Goal: Use online tool/utility: Utilize a website feature to perform a specific function

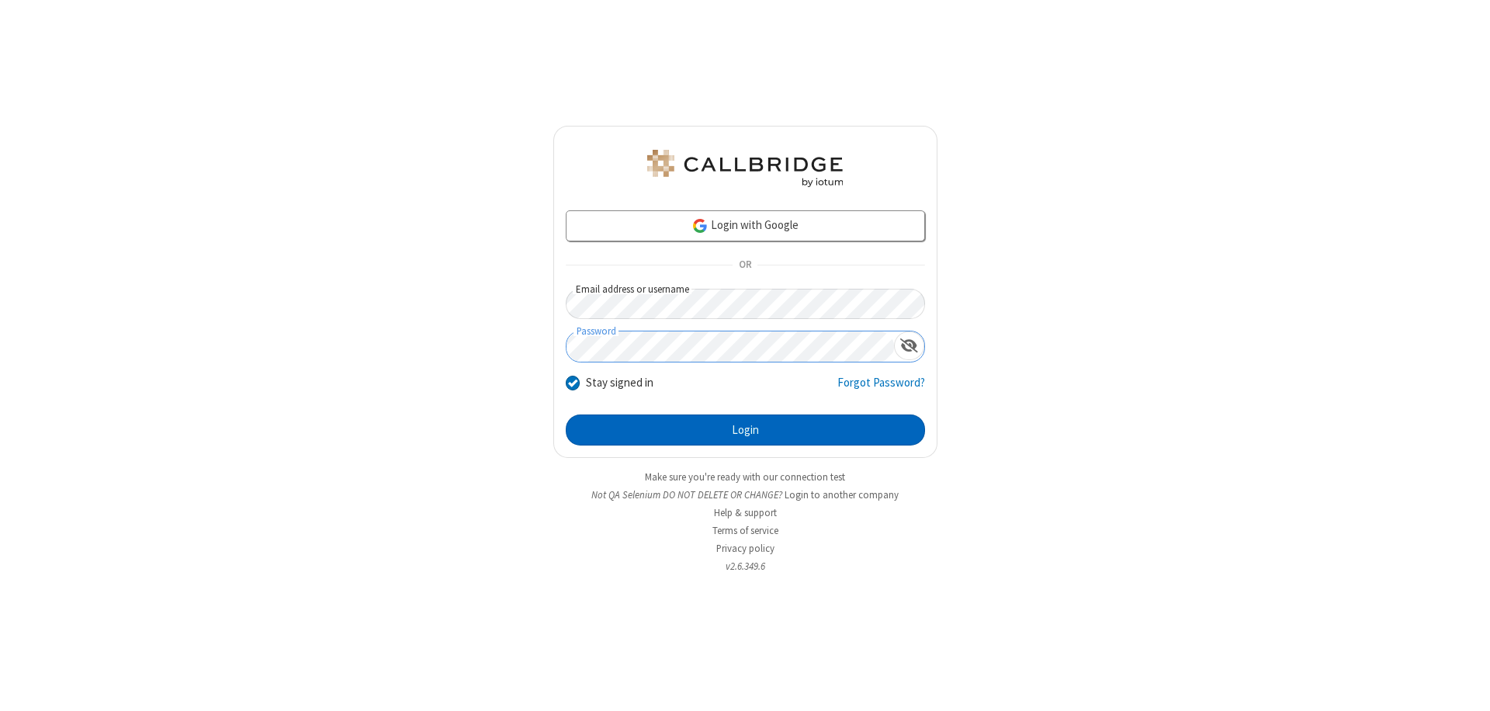
click at [745, 430] on button "Login" at bounding box center [745, 430] width 359 height 31
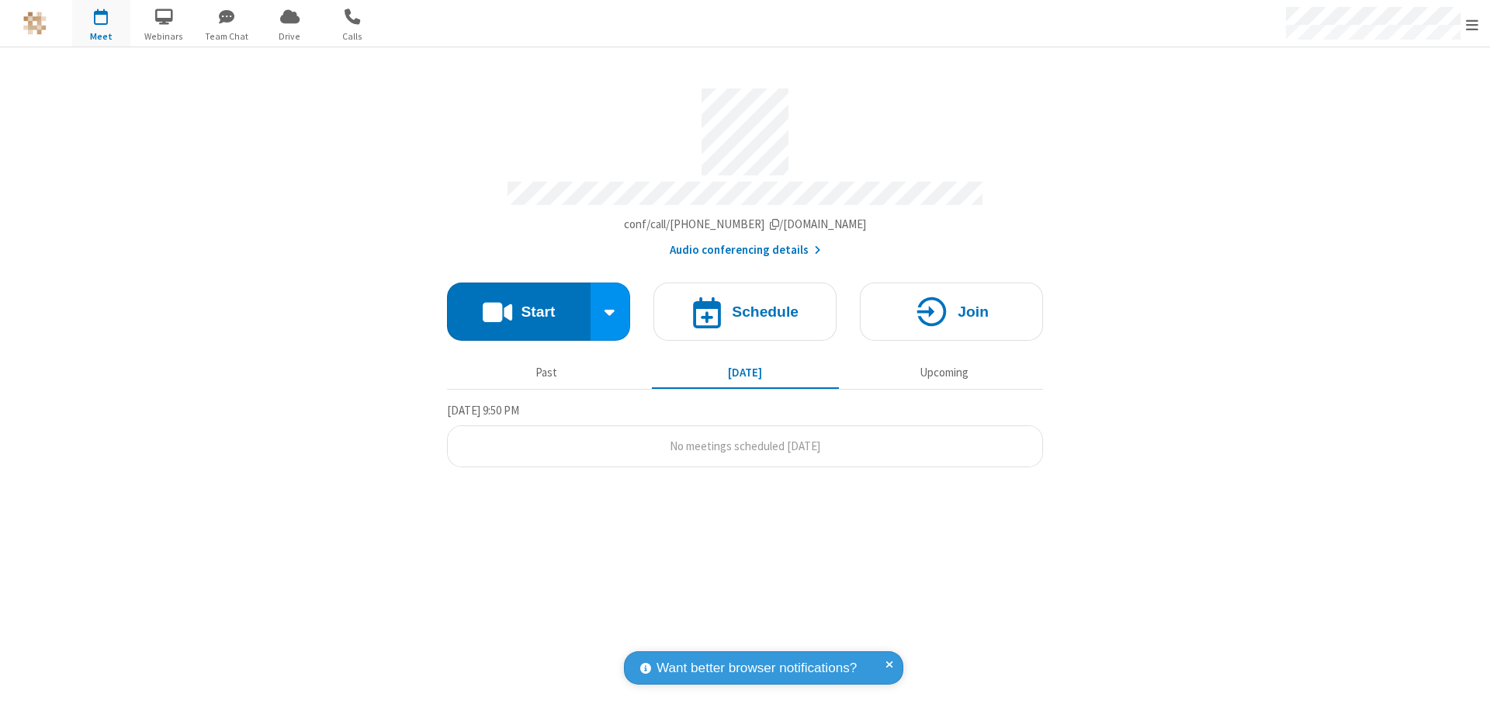
click at [519, 304] on button "Start" at bounding box center [519, 312] width 144 height 58
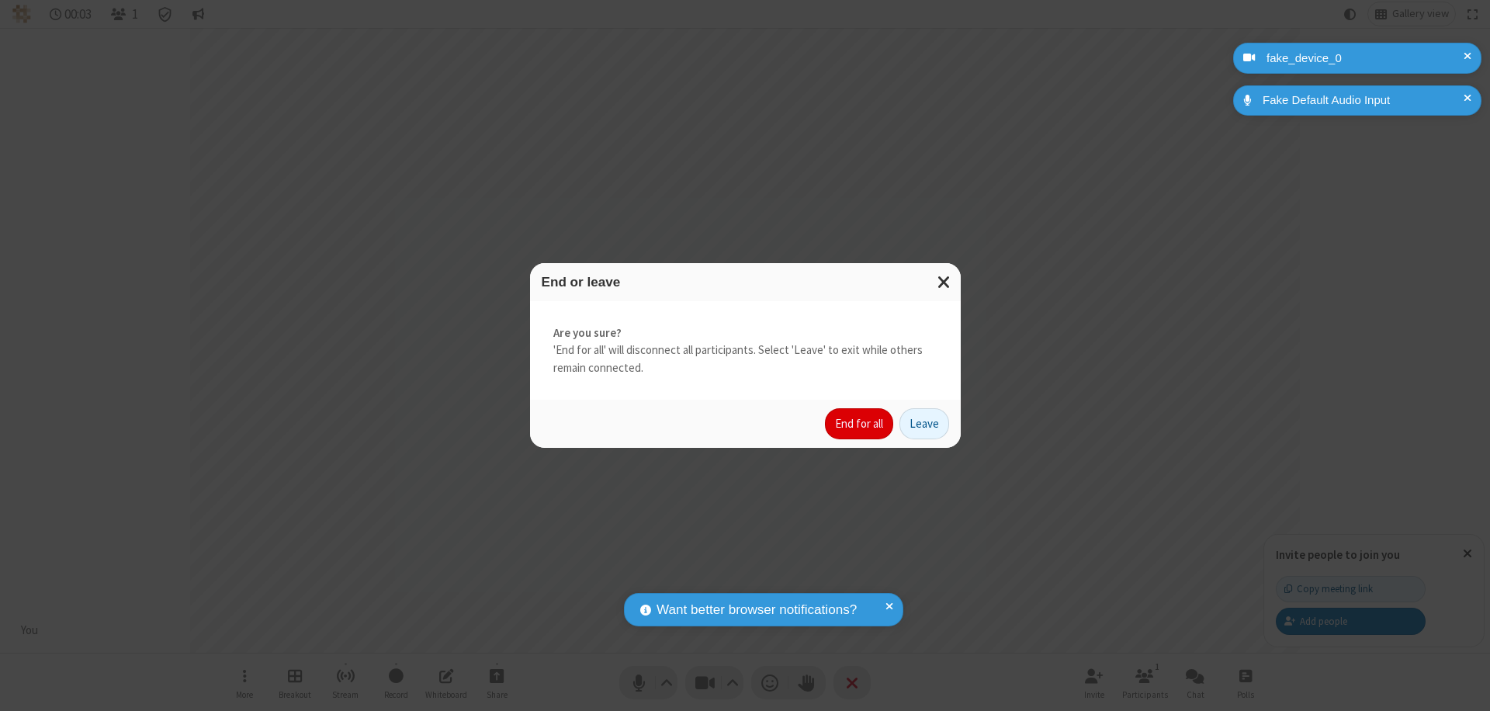
click at [860, 424] on button "End for all" at bounding box center [859, 423] width 68 height 31
